Goal: Task Accomplishment & Management: Use online tool/utility

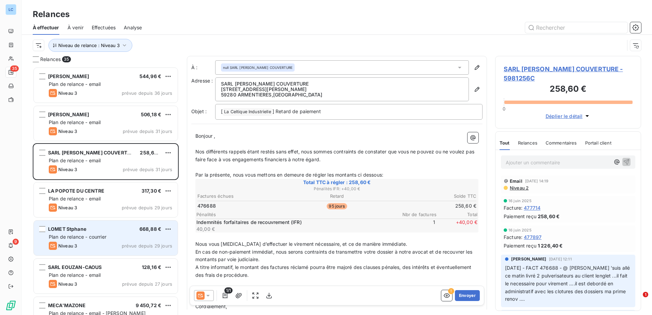
scroll to position [243, 141]
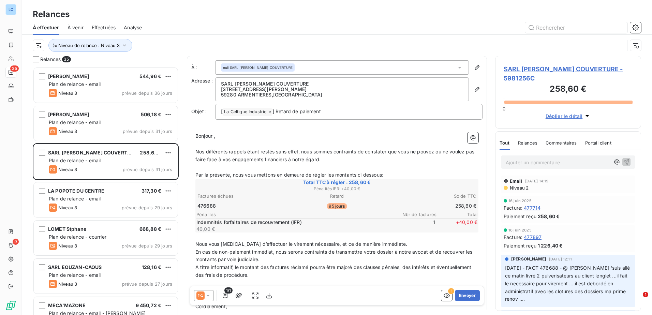
click at [209, 297] on icon at bounding box center [208, 295] width 7 height 7
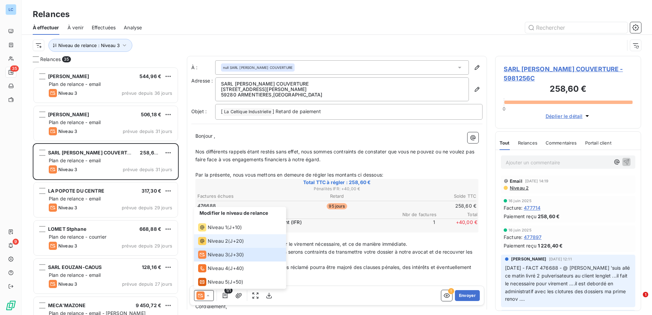
click at [218, 244] on span "Niveau 2" at bounding box center [218, 241] width 20 height 7
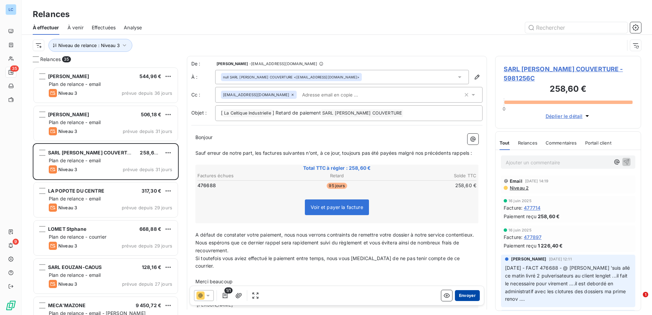
click at [459, 295] on button "Envoyer" at bounding box center [467, 295] width 25 height 11
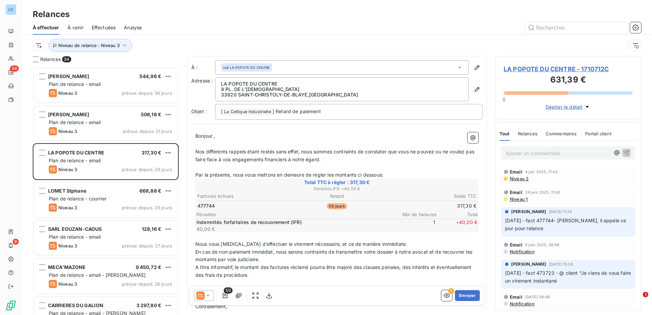
click at [209, 295] on icon at bounding box center [207, 296] width 3 height 2
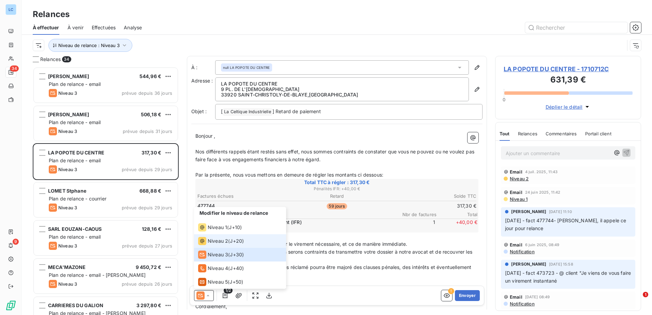
click at [214, 244] on span "Niveau 2" at bounding box center [218, 241] width 20 height 7
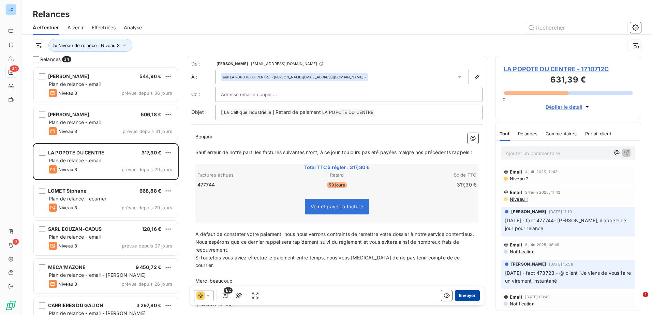
click at [458, 294] on button "Envoyer" at bounding box center [467, 295] width 25 height 11
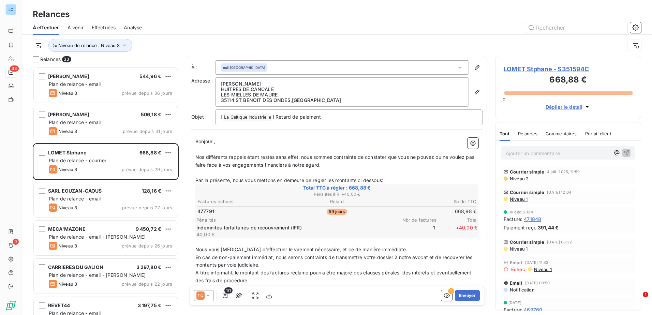
click at [208, 296] on icon at bounding box center [207, 296] width 3 height 2
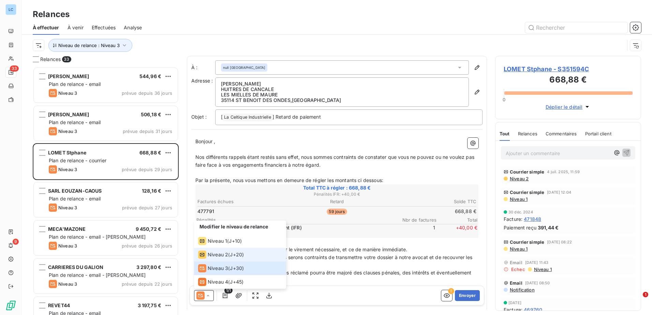
click at [215, 257] on span "Niveau 2" at bounding box center [218, 254] width 20 height 7
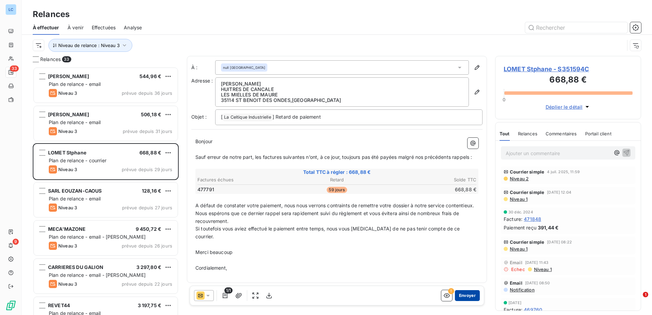
click at [462, 297] on button "Envoyer" at bounding box center [467, 295] width 25 height 11
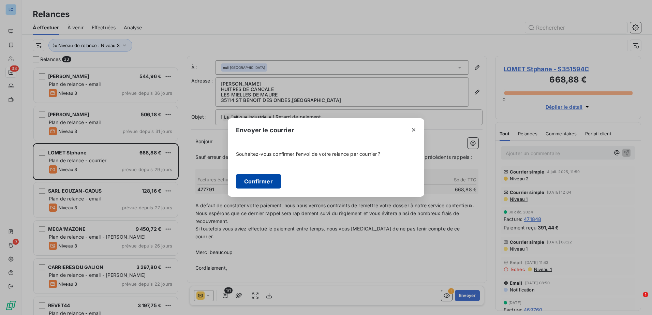
click at [256, 179] on button "Confirmer" at bounding box center [258, 181] width 45 height 14
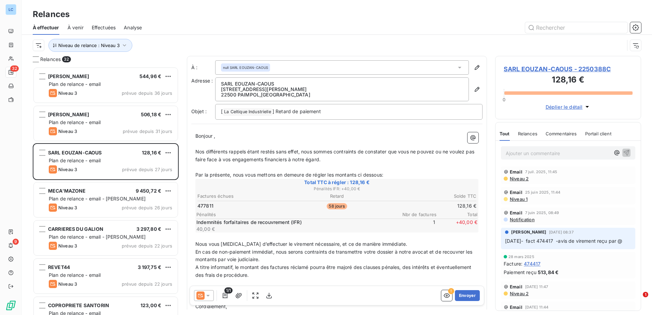
click at [211, 293] on icon at bounding box center [208, 295] width 7 height 7
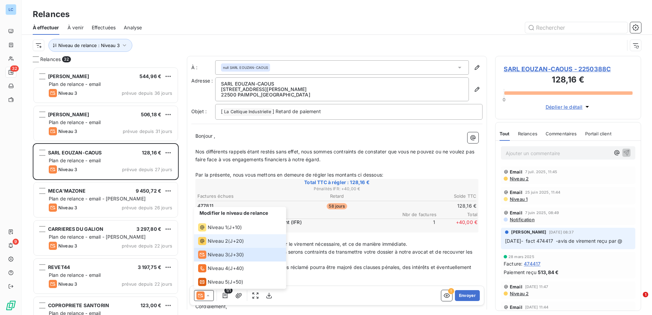
click at [219, 242] on span "Niveau 2" at bounding box center [218, 241] width 20 height 7
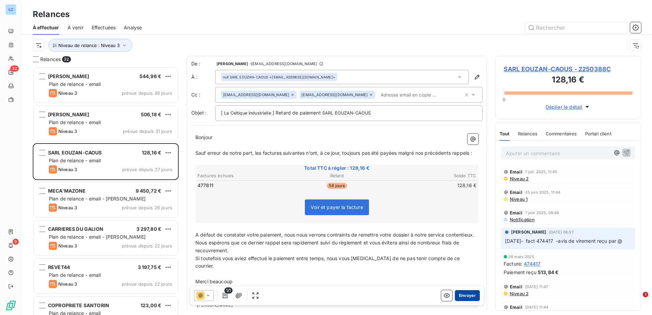
click at [466, 298] on button "Envoyer" at bounding box center [467, 295] width 25 height 11
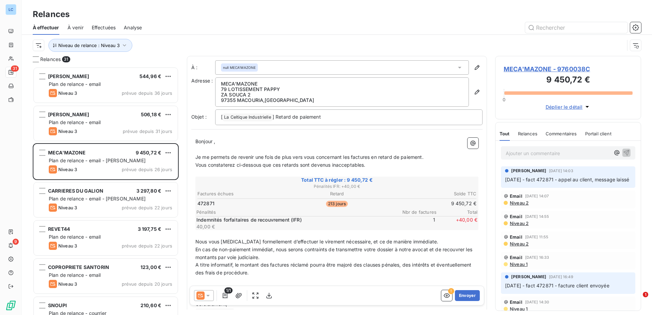
click at [209, 298] on icon at bounding box center [208, 295] width 7 height 7
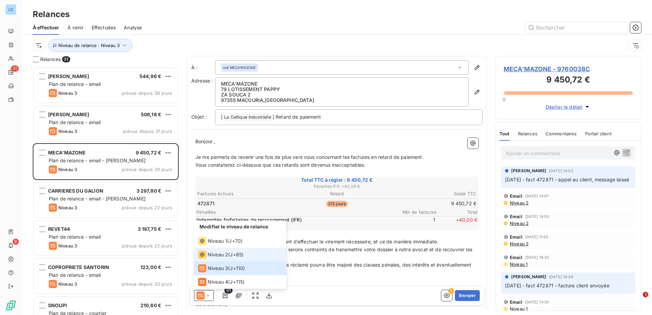
click at [220, 255] on span "Niveau 2" at bounding box center [218, 254] width 20 height 7
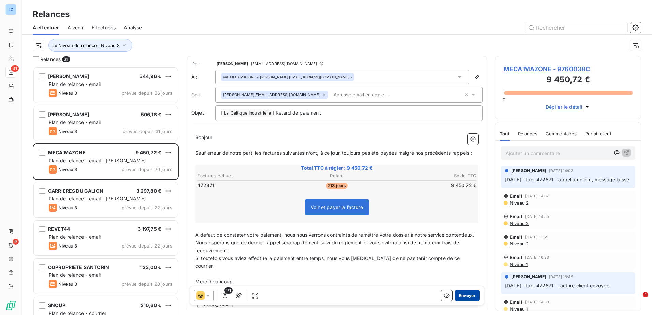
click at [468, 297] on button "Envoyer" at bounding box center [467, 295] width 25 height 11
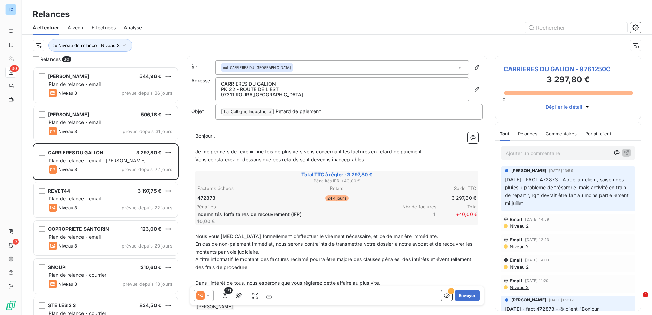
click at [207, 294] on icon at bounding box center [208, 295] width 7 height 7
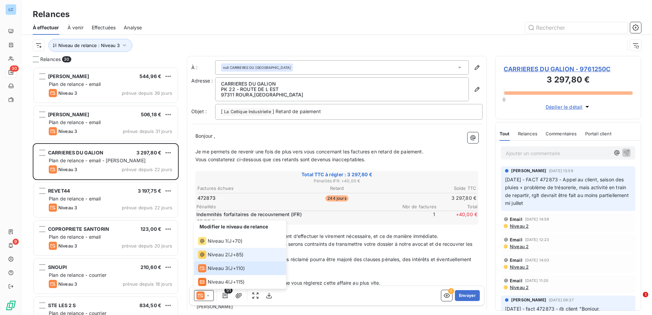
click at [216, 255] on span "Niveau 2" at bounding box center [218, 254] width 20 height 7
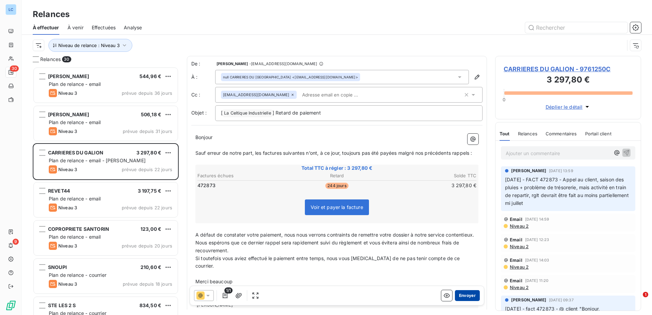
click at [460, 297] on button "Envoyer" at bounding box center [467, 295] width 25 height 11
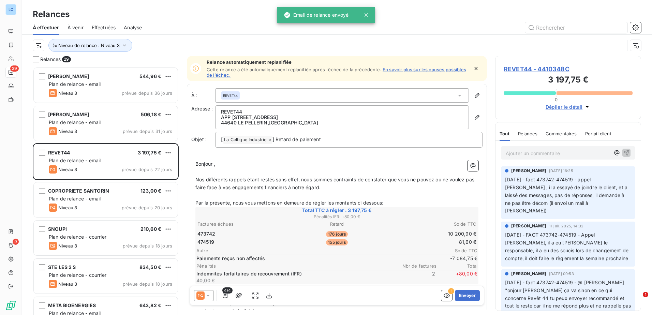
click at [207, 298] on icon at bounding box center [208, 295] width 7 height 7
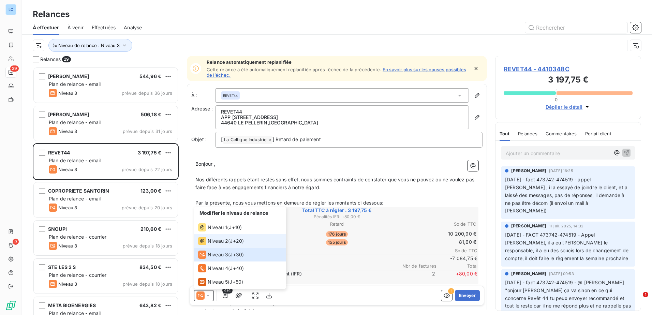
click at [219, 240] on span "Niveau 2" at bounding box center [218, 241] width 20 height 7
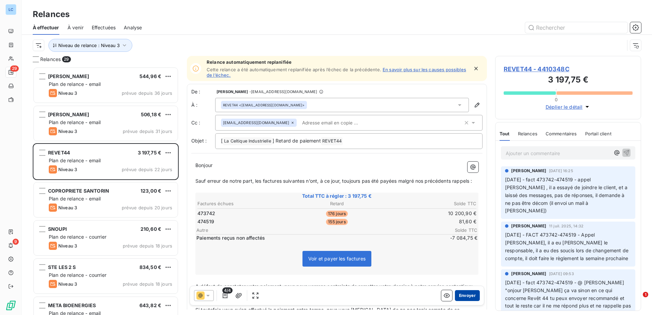
click at [460, 296] on button "Envoyer" at bounding box center [467, 295] width 25 height 11
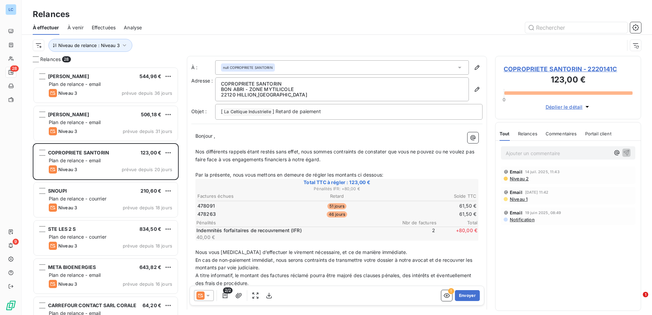
click at [213, 296] on div at bounding box center [204, 295] width 20 height 11
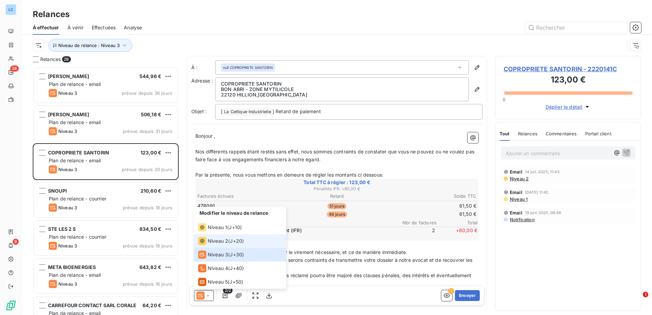
click at [218, 239] on span "Niveau 2" at bounding box center [218, 241] width 20 height 7
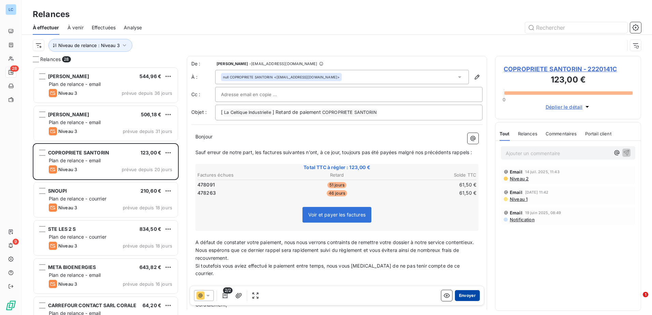
click at [457, 294] on button "Envoyer" at bounding box center [467, 295] width 25 height 11
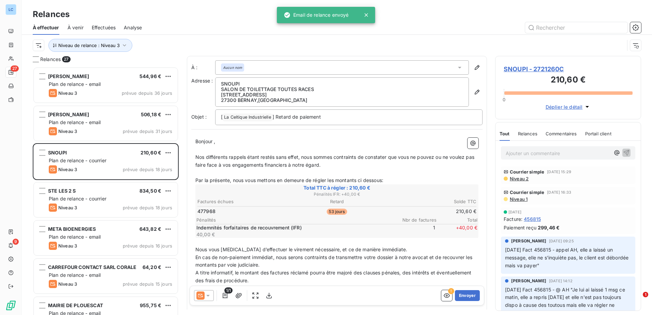
click at [200, 298] on icon at bounding box center [201, 296] width 8 height 8
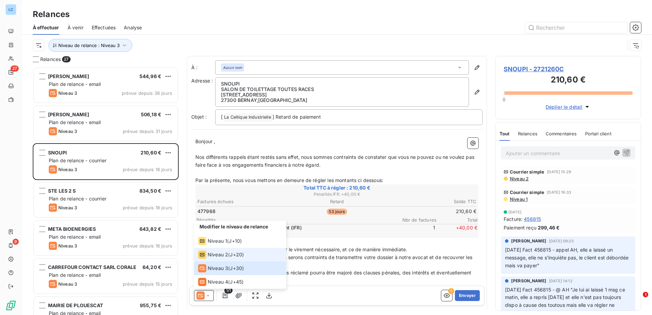
click at [217, 257] on span "Niveau 2" at bounding box center [218, 254] width 20 height 7
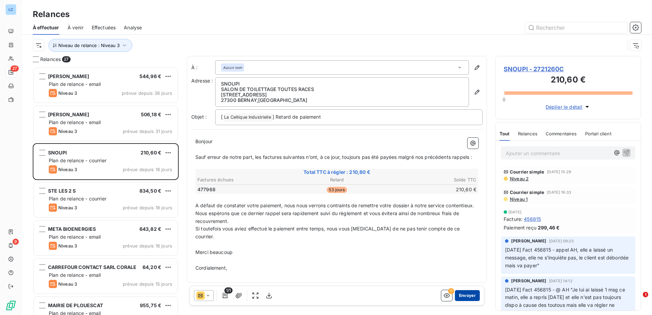
click at [465, 297] on button "Envoyer" at bounding box center [467, 295] width 25 height 11
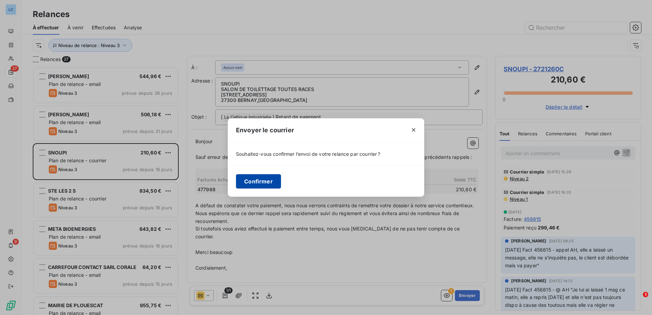
click at [251, 184] on button "Confirmer" at bounding box center [258, 181] width 45 height 14
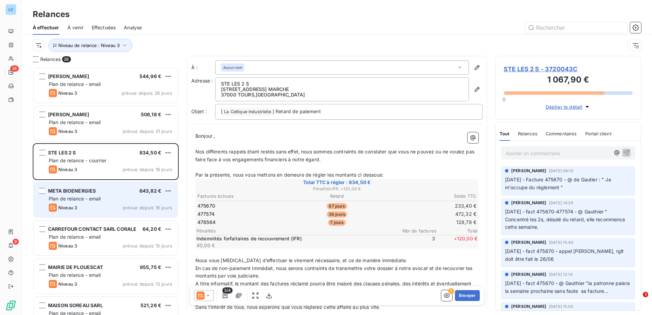
drag, startPoint x: 210, startPoint y: 297, endPoint x: 81, endPoint y: 204, distance: 158.5
click at [83, 210] on div "Relances 26 [PERSON_NAME] 544,96 € Plan de relance - email Niveau 3 prévue depu…" at bounding box center [337, 185] width 631 height 259
click at [80, 202] on div "Plan de relance - email" at bounding box center [111, 199] width 124 height 7
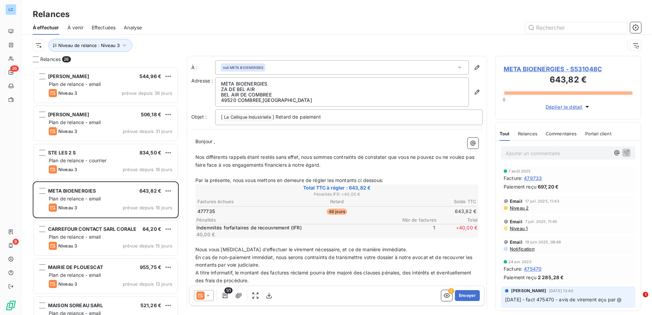
drag, startPoint x: 215, startPoint y: 293, endPoint x: 209, endPoint y: 295, distance: 6.4
click at [209, 295] on div "1/1" at bounding box center [234, 295] width 81 height 11
click at [209, 295] on icon at bounding box center [208, 295] width 7 height 7
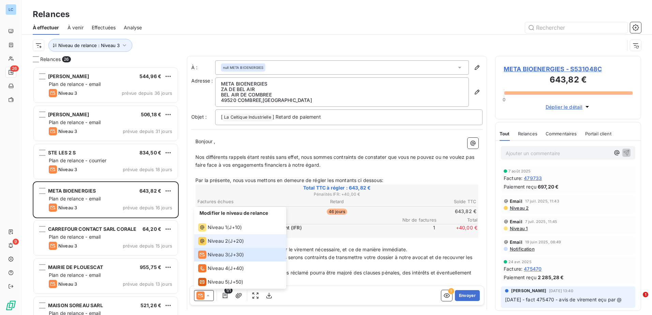
click at [213, 243] on span "Niveau 2" at bounding box center [218, 241] width 20 height 7
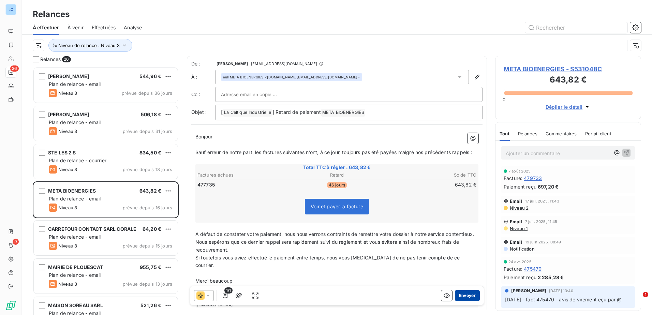
click at [455, 296] on button "Envoyer" at bounding box center [467, 295] width 25 height 11
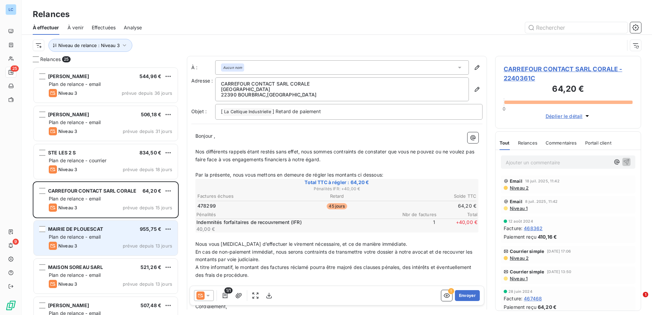
click at [76, 228] on span "MAIRIE DE PLOUESCAT" at bounding box center [75, 229] width 55 height 6
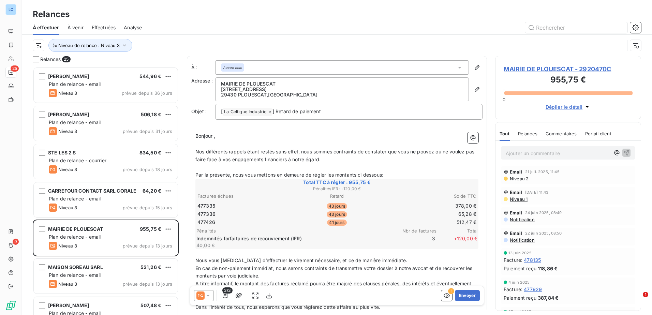
click at [207, 293] on icon at bounding box center [208, 295] width 7 height 7
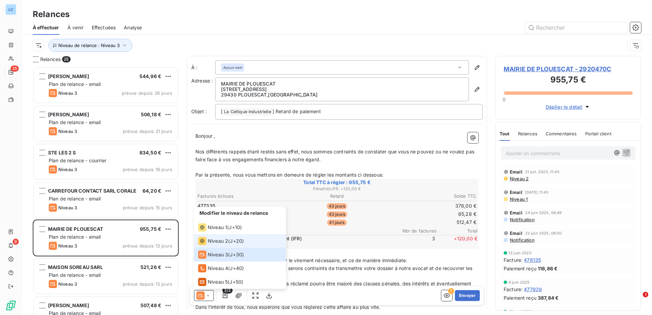
click at [221, 239] on span "Niveau 2" at bounding box center [218, 241] width 20 height 7
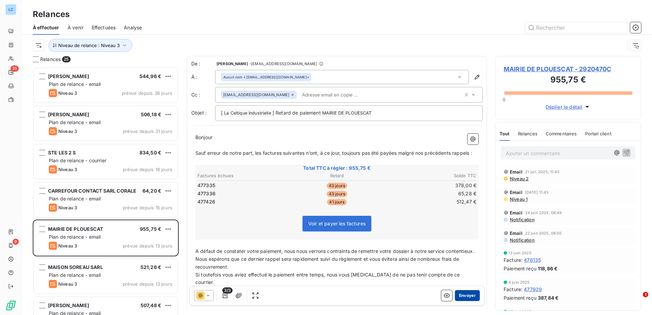
click at [464, 293] on button "Envoyer" at bounding box center [467, 295] width 25 height 11
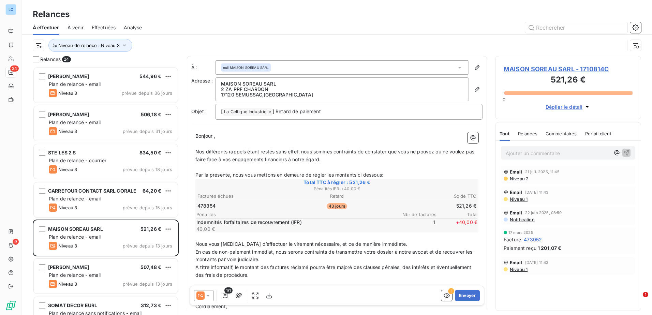
click at [205, 297] on icon at bounding box center [208, 295] width 7 height 7
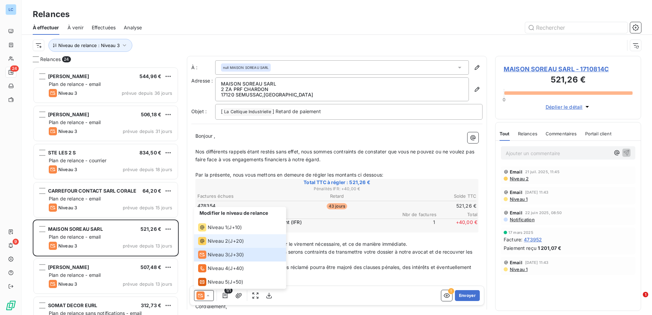
click at [220, 242] on span "Niveau 2" at bounding box center [218, 241] width 20 height 7
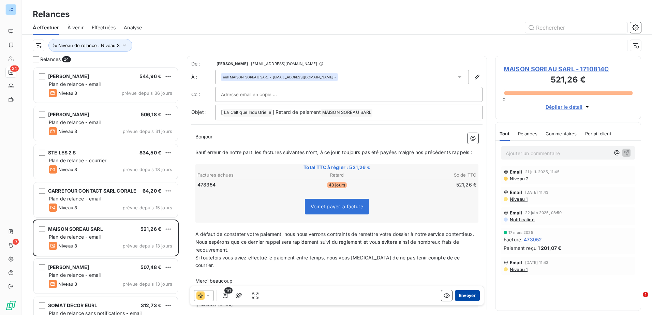
click at [462, 298] on button "Envoyer" at bounding box center [467, 295] width 25 height 11
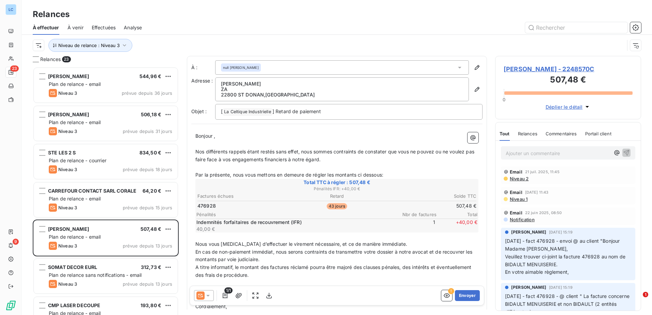
click at [207, 296] on icon at bounding box center [207, 296] width 3 height 2
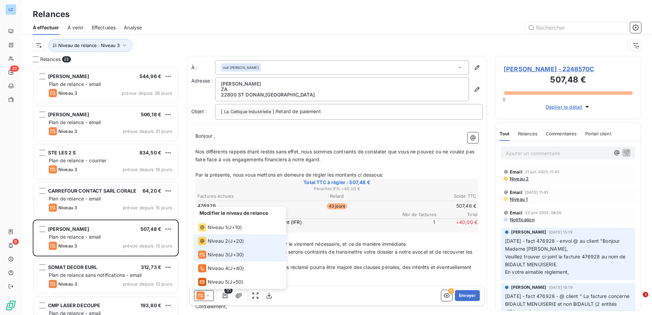
click at [215, 243] on span "Niveau 2" at bounding box center [218, 241] width 20 height 7
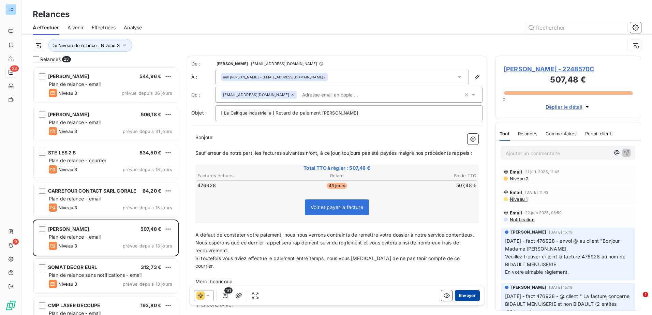
click at [461, 297] on button "Envoyer" at bounding box center [467, 295] width 25 height 11
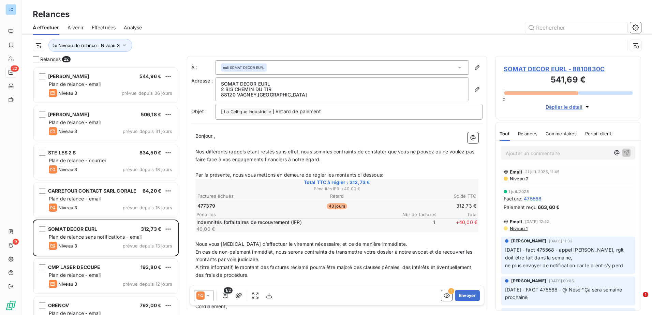
click at [210, 293] on icon at bounding box center [208, 295] width 7 height 7
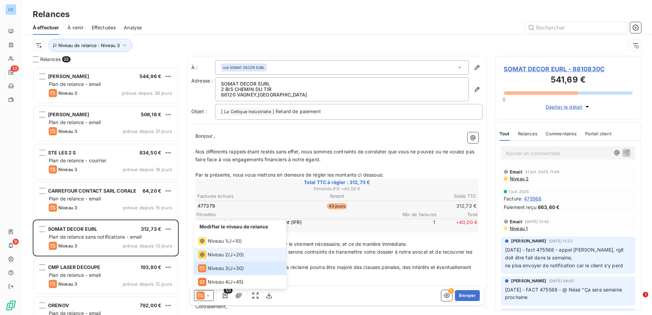
click at [214, 256] on span "Niveau 2" at bounding box center [218, 254] width 20 height 7
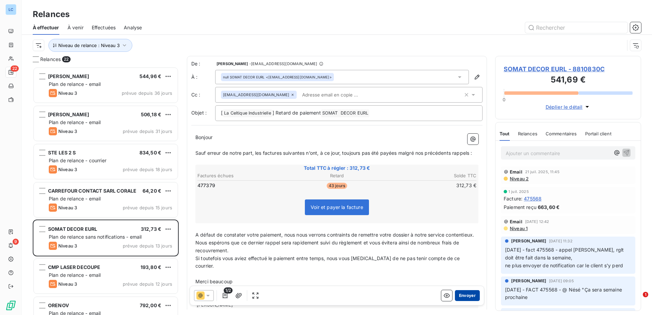
click at [464, 296] on button "Envoyer" at bounding box center [467, 295] width 25 height 11
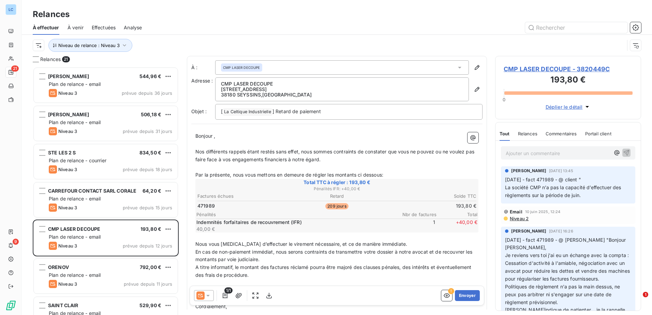
click at [210, 292] on div at bounding box center [204, 295] width 20 height 11
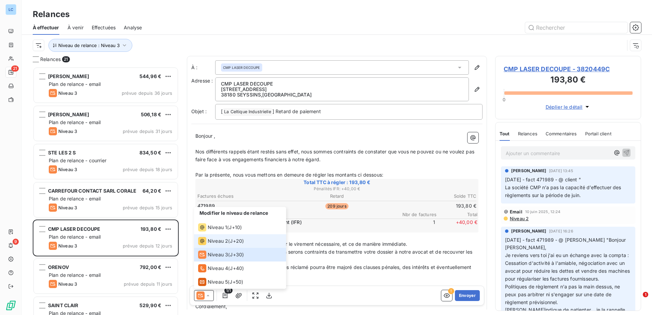
click at [222, 241] on span "Niveau 2" at bounding box center [218, 241] width 20 height 7
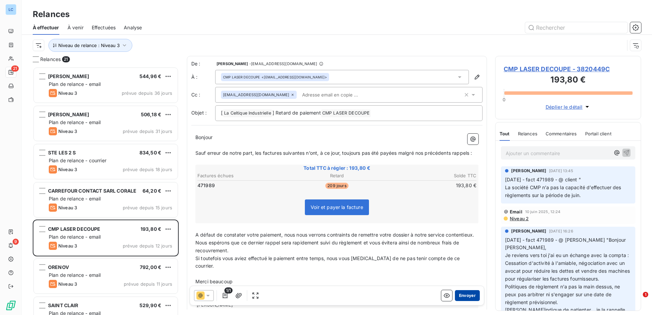
click at [462, 294] on button "Envoyer" at bounding box center [467, 295] width 25 height 11
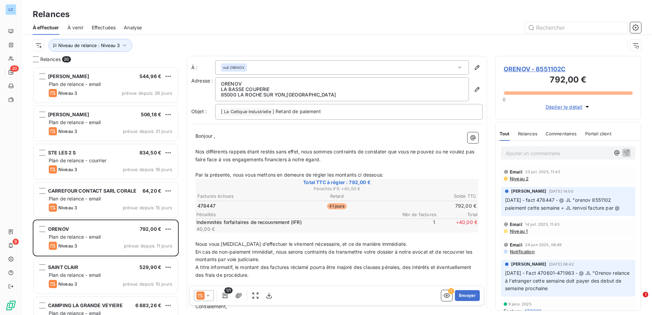
click at [207, 297] on icon at bounding box center [208, 295] width 7 height 7
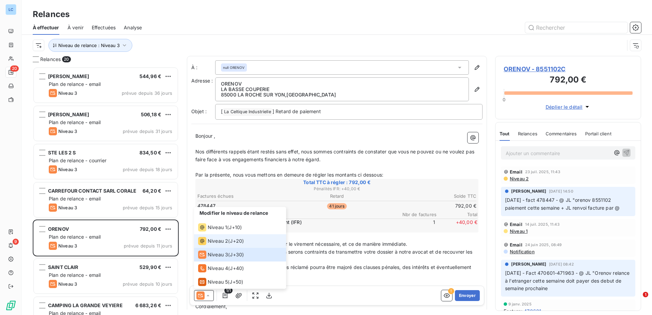
click at [224, 241] on span "Niveau 2" at bounding box center [218, 241] width 20 height 7
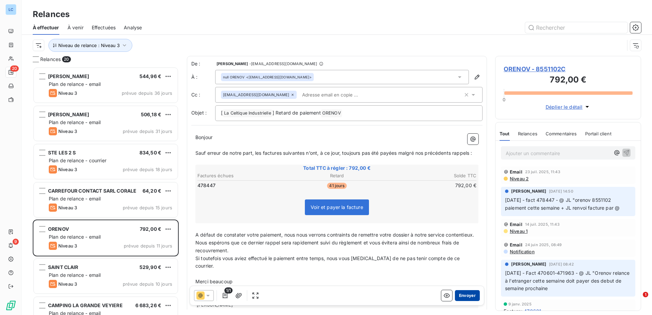
click at [457, 295] on button "Envoyer" at bounding box center [467, 295] width 25 height 11
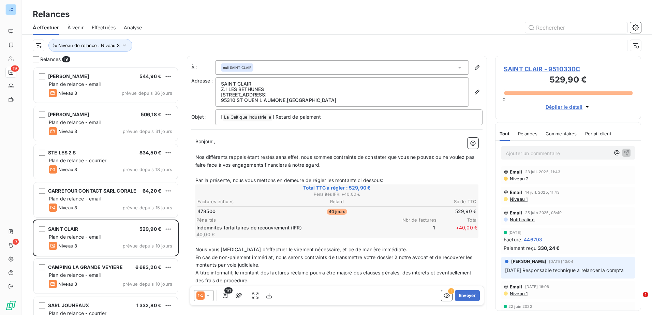
click at [207, 292] on icon at bounding box center [208, 295] width 7 height 7
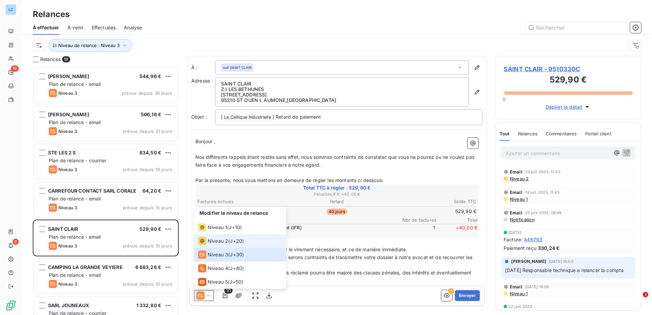
click at [222, 244] on span "Niveau 2" at bounding box center [218, 241] width 20 height 7
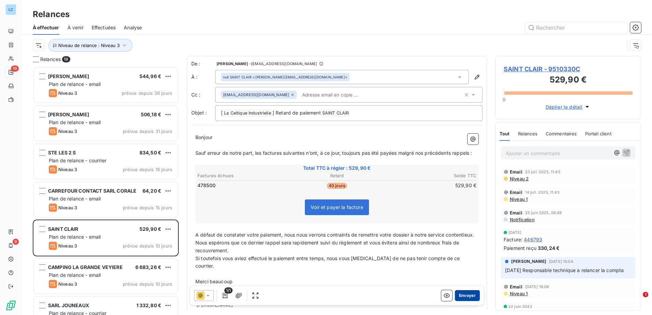
click at [467, 296] on button "Envoyer" at bounding box center [467, 295] width 25 height 11
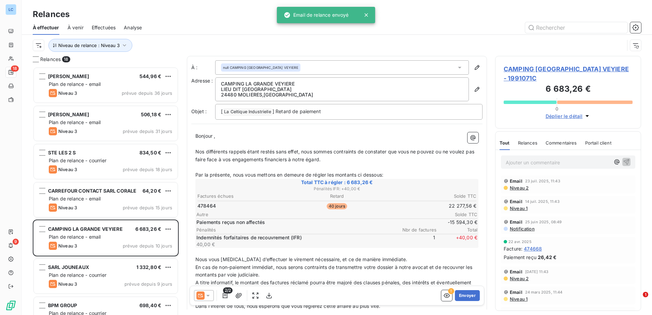
click at [208, 298] on icon at bounding box center [208, 295] width 7 height 7
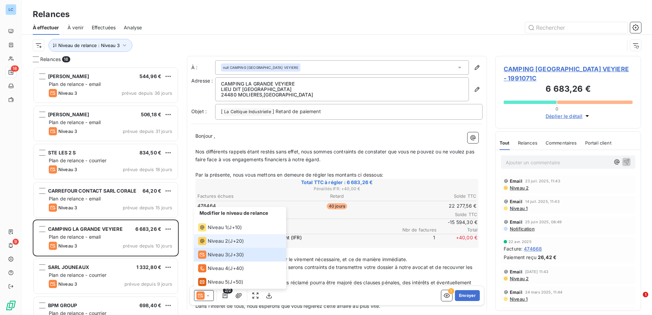
click at [216, 242] on span "Niveau 2" at bounding box center [218, 241] width 20 height 7
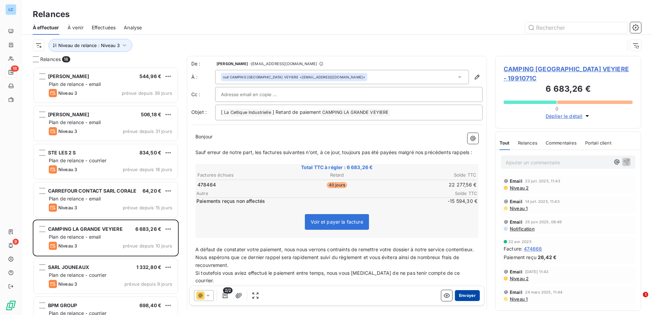
click at [468, 298] on button "Envoyer" at bounding box center [467, 295] width 25 height 11
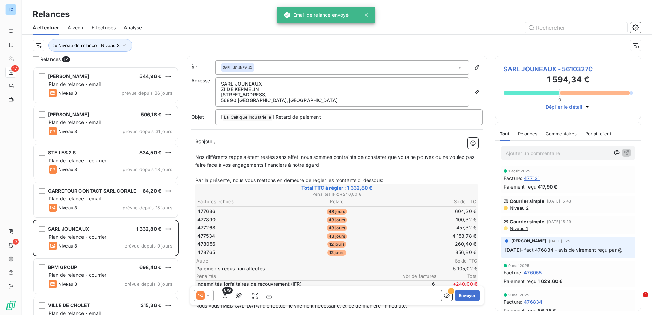
click at [207, 297] on icon at bounding box center [208, 295] width 7 height 7
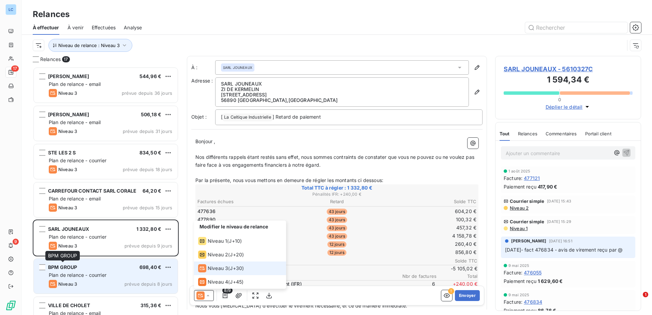
click at [73, 267] on span "BPM GROUP" at bounding box center [62, 267] width 29 height 6
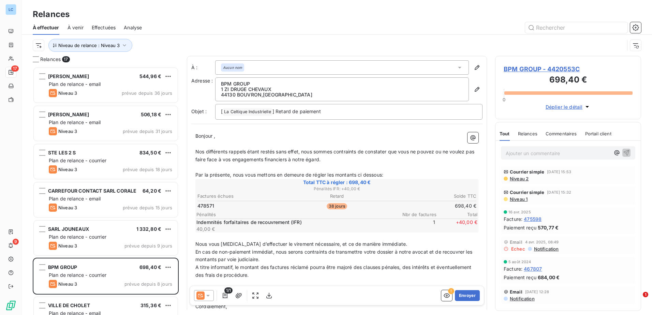
click at [208, 293] on icon at bounding box center [208, 295] width 7 height 7
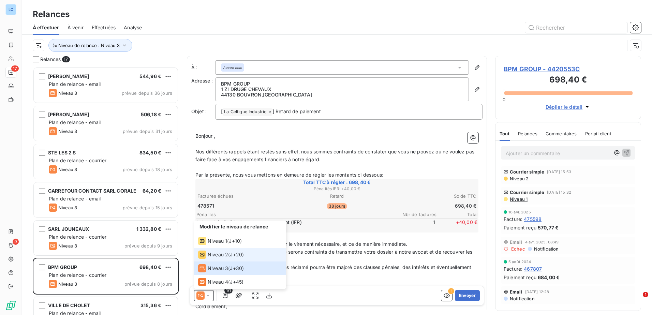
click at [224, 258] on div "Niveau 2" at bounding box center [213, 255] width 30 height 8
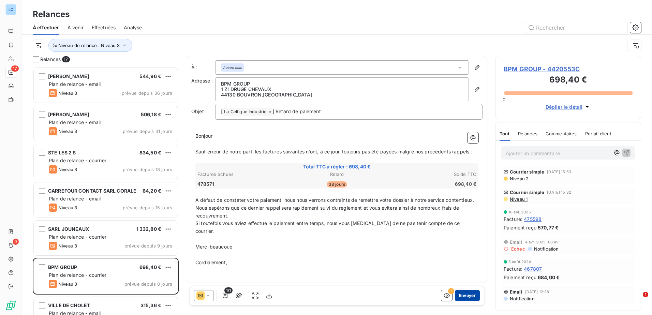
click at [471, 295] on button "Envoyer" at bounding box center [467, 295] width 25 height 11
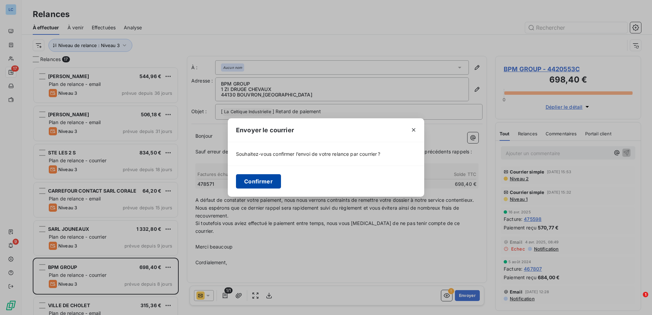
click at [256, 178] on button "Confirmer" at bounding box center [258, 181] width 45 height 14
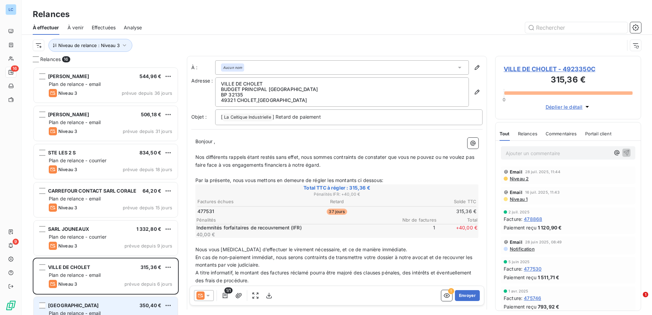
click at [87, 306] on span "[GEOGRAPHIC_DATA]" at bounding box center [73, 306] width 51 height 6
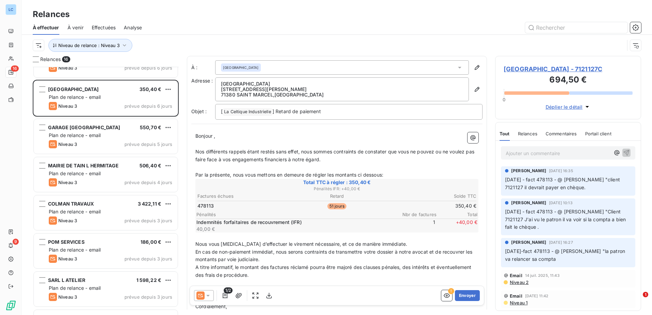
scroll to position [218, 0]
click at [208, 295] on icon at bounding box center [207, 296] width 3 height 2
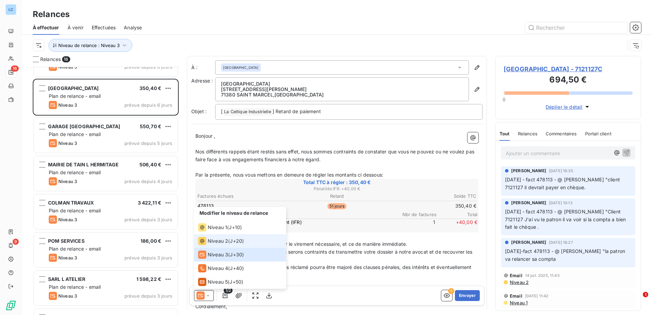
click at [217, 245] on div "Niveau 2" at bounding box center [213, 241] width 30 height 8
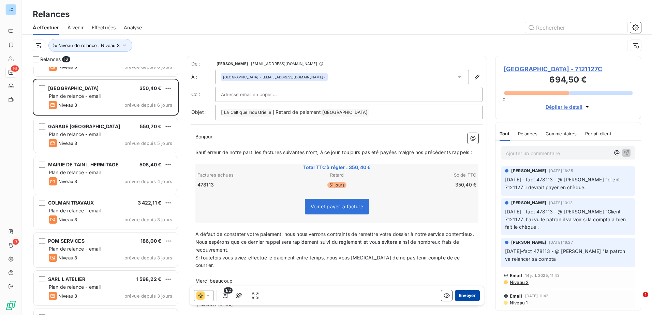
click at [457, 297] on button "Envoyer" at bounding box center [467, 295] width 25 height 11
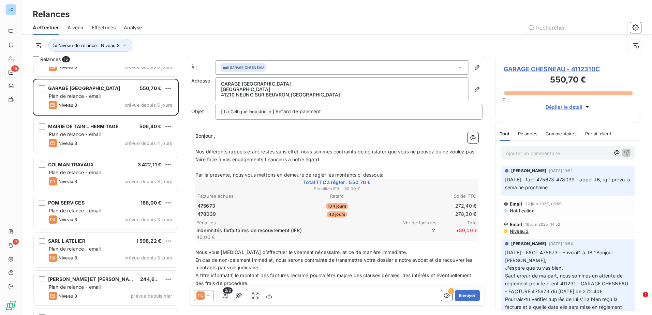
click at [212, 295] on div at bounding box center [204, 295] width 20 height 11
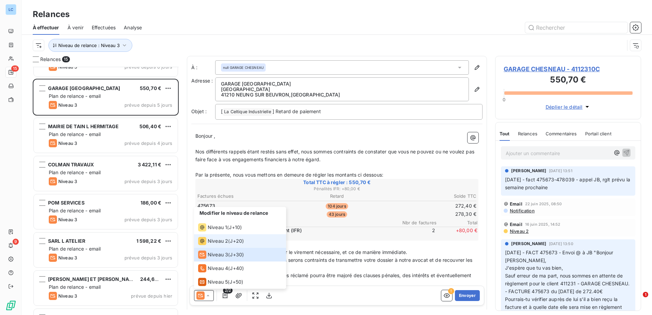
click at [220, 242] on span "Niveau 2" at bounding box center [218, 241] width 20 height 7
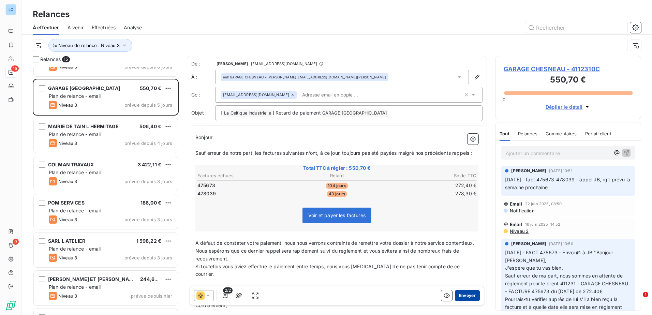
click at [468, 298] on button "Envoyer" at bounding box center [467, 295] width 25 height 11
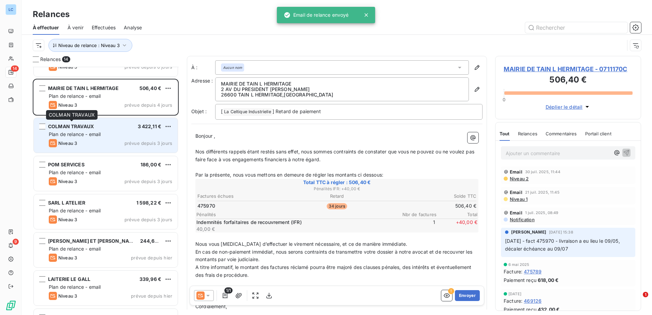
click at [79, 129] on div "COLMAN TRAVAUX" at bounding box center [71, 126] width 46 height 7
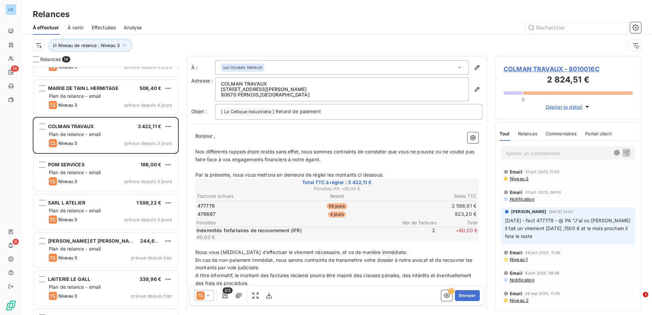
click at [206, 296] on icon at bounding box center [208, 295] width 7 height 7
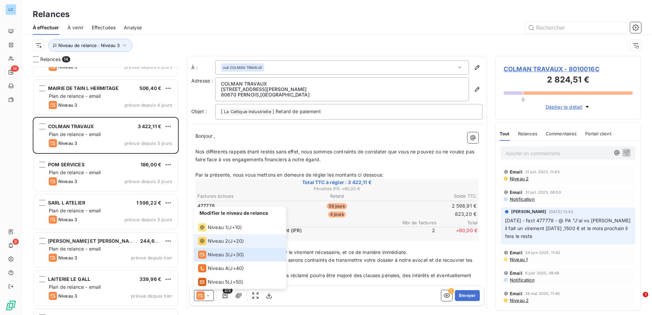
click at [228, 244] on span "Niveau 2" at bounding box center [218, 241] width 20 height 7
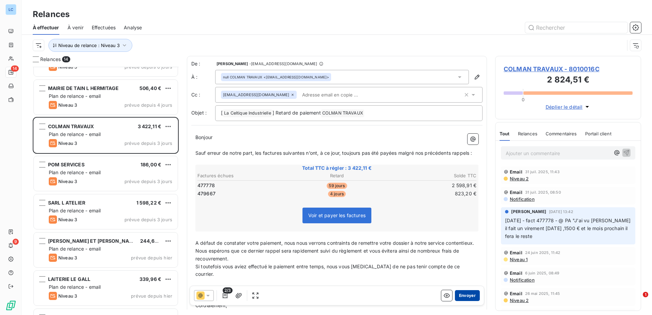
click at [457, 295] on button "Envoyer" at bounding box center [467, 295] width 25 height 11
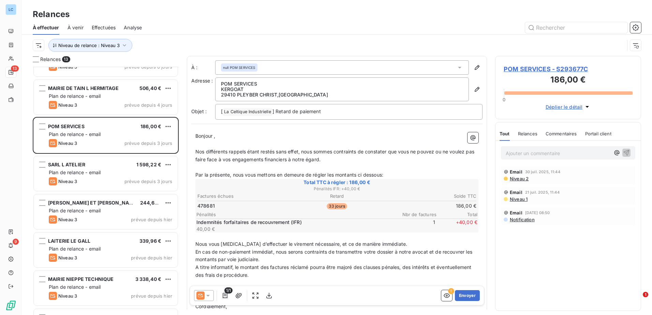
click at [212, 293] on div at bounding box center [204, 295] width 20 height 11
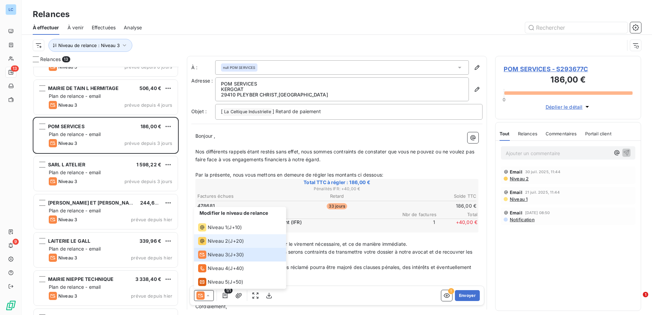
click at [208, 241] on span "Niveau 2" at bounding box center [218, 241] width 20 height 7
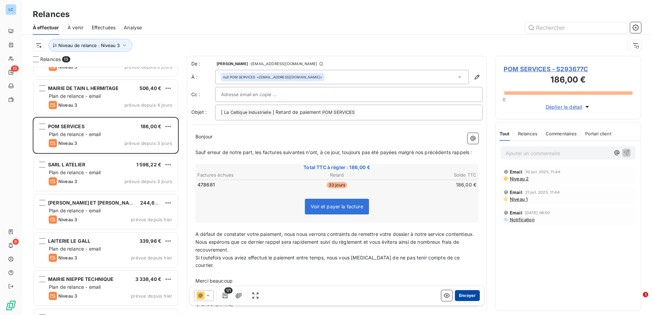
click at [460, 292] on button "Envoyer" at bounding box center [467, 295] width 25 height 11
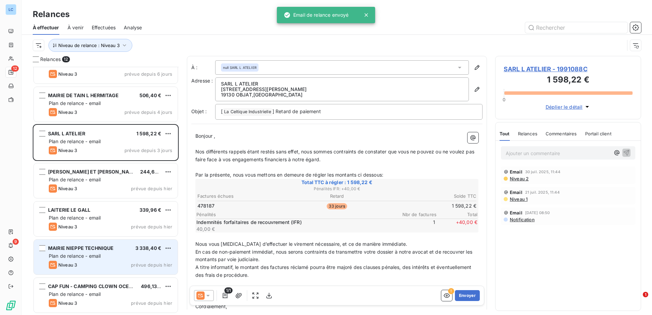
scroll to position [210, 0]
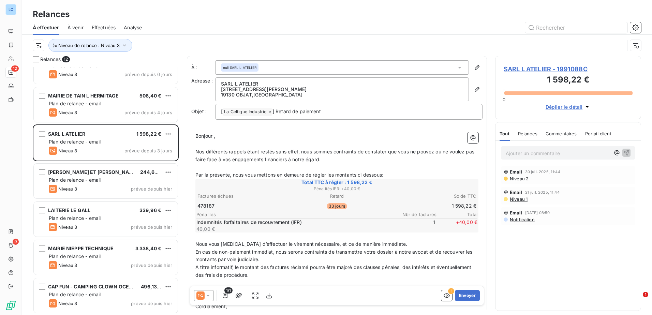
click at [208, 294] on icon at bounding box center [208, 295] width 7 height 7
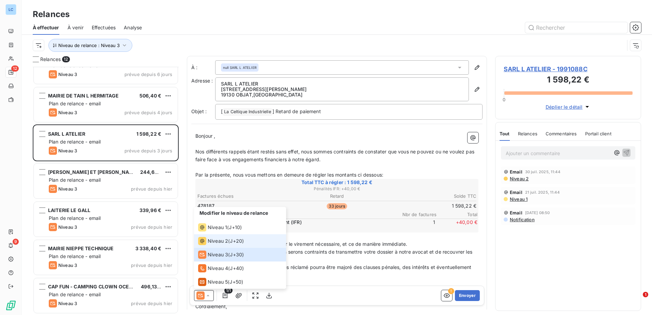
click at [221, 240] on span "Niveau 2" at bounding box center [218, 241] width 20 height 7
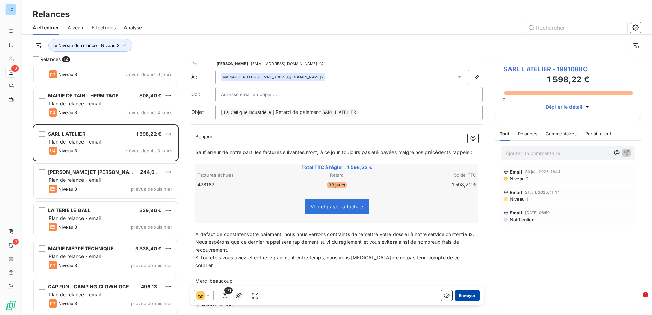
click at [467, 297] on button "Envoyer" at bounding box center [467, 295] width 25 height 11
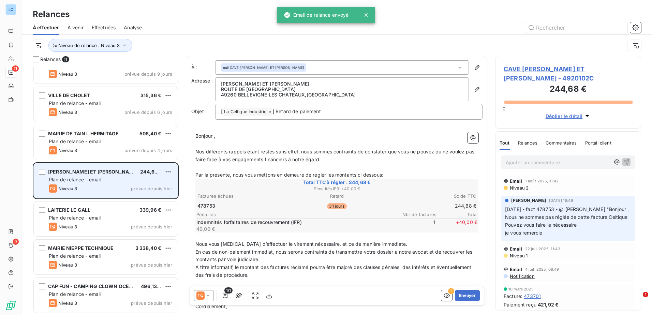
scroll to position [172, 0]
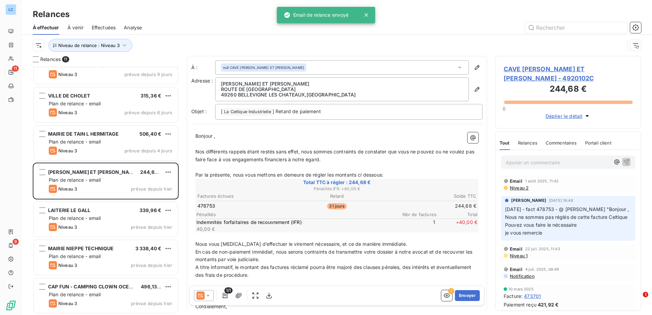
click at [209, 293] on icon at bounding box center [208, 295] width 7 height 7
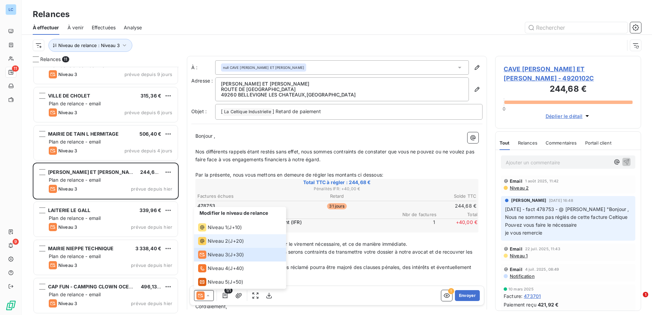
click at [212, 239] on span "Niveau 2" at bounding box center [218, 241] width 20 height 7
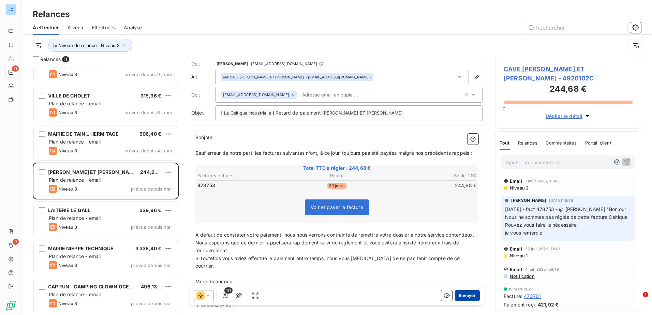
click at [465, 296] on button "Envoyer" at bounding box center [467, 295] width 25 height 11
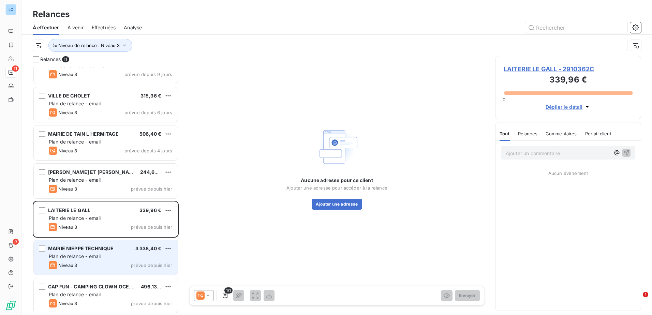
scroll to position [134, 0]
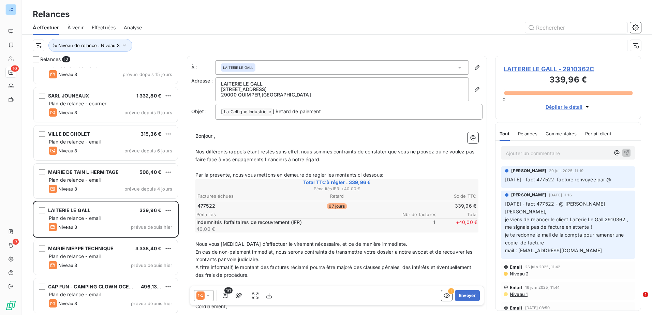
click at [211, 296] on icon at bounding box center [208, 295] width 7 height 7
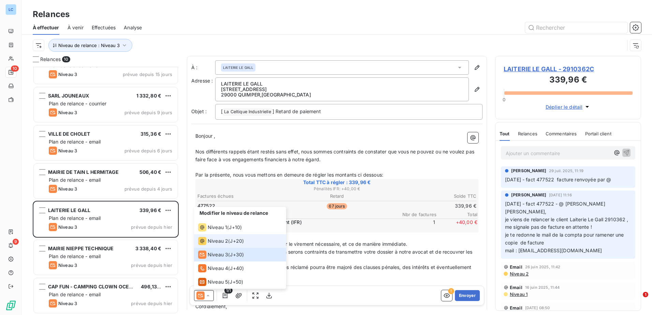
click at [216, 242] on span "Niveau 2" at bounding box center [218, 241] width 20 height 7
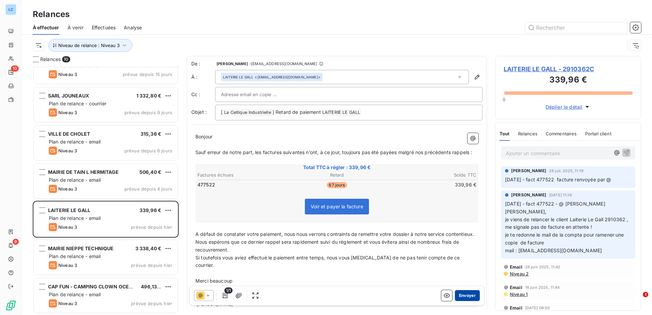
click at [471, 297] on button "Envoyer" at bounding box center [467, 295] width 25 height 11
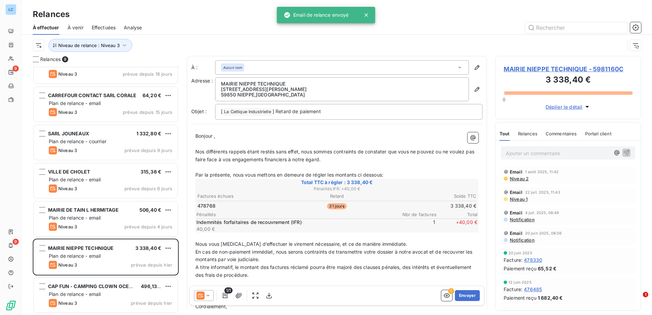
scroll to position [96, 0]
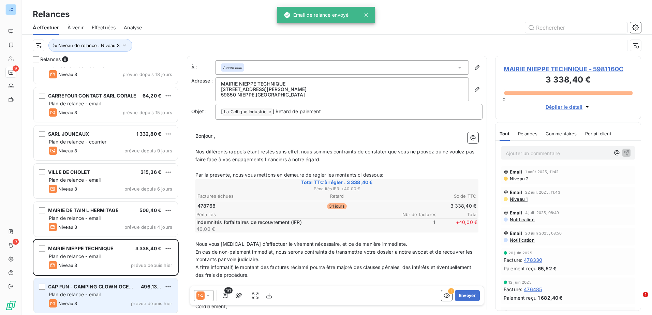
click at [104, 288] on span "CAP FUN - CAMPING CLOWN OCEAN" at bounding box center [92, 287] width 88 height 6
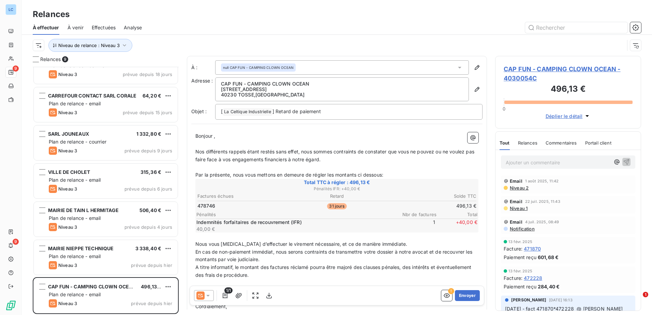
click at [209, 298] on icon at bounding box center [208, 295] width 7 height 7
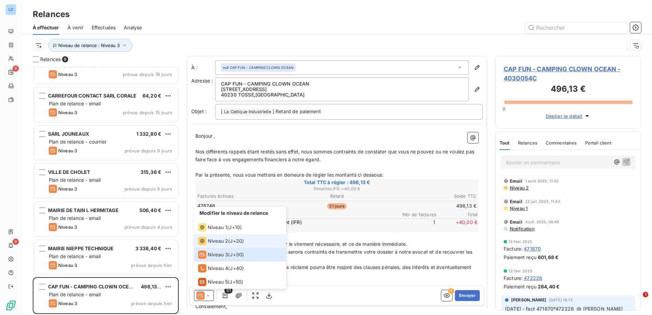
click at [220, 243] on span "Niveau 2" at bounding box center [218, 241] width 20 height 7
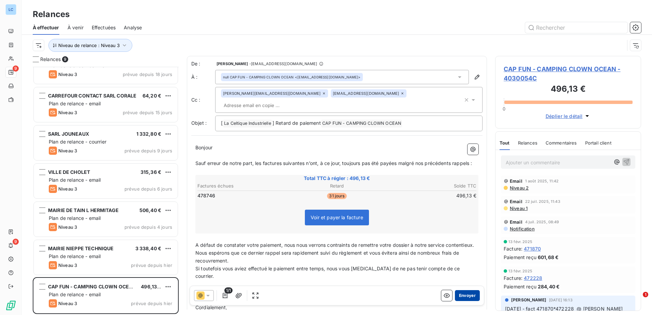
click at [466, 294] on button "Envoyer" at bounding box center [467, 295] width 25 height 11
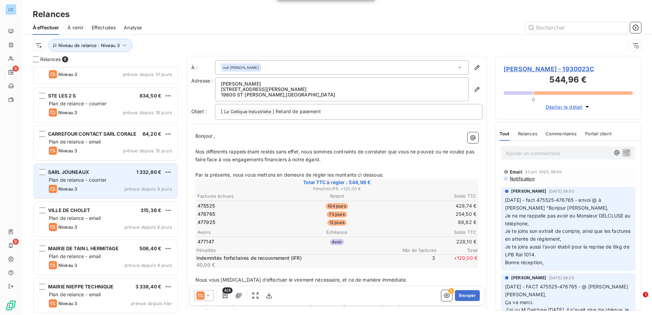
scroll to position [58, 0]
click at [102, 189] on div "Niveau 3 prévue depuis 9 jours" at bounding box center [111, 189] width 124 height 8
